Goal: Information Seeking & Learning: Learn about a topic

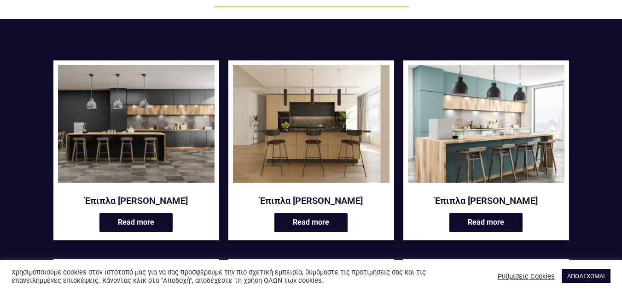
click at [176, 127] on img at bounding box center [136, 123] width 157 height 117
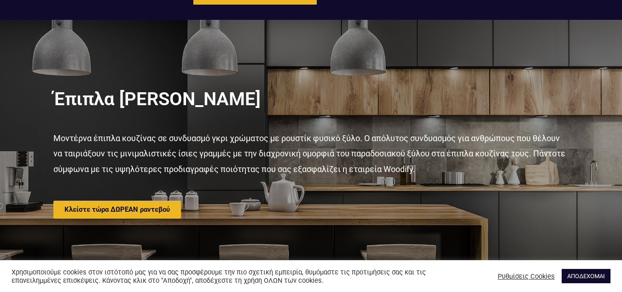
scroll to position [46, 0]
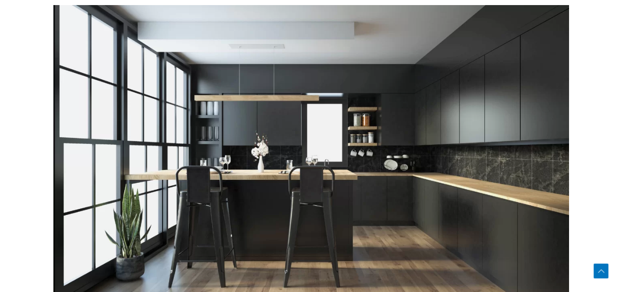
scroll to position [230, 0]
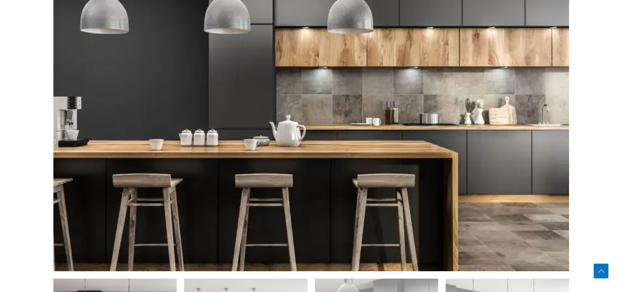
scroll to position [461, 0]
